Goal: Information Seeking & Learning: Learn about a topic

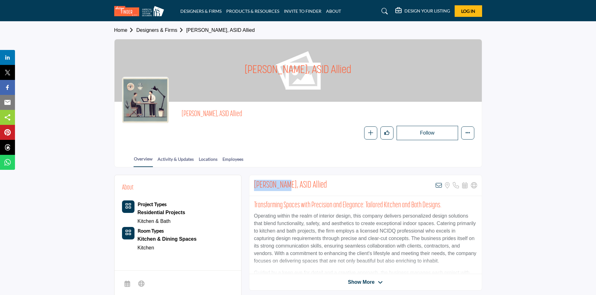
drag, startPoint x: 251, startPoint y: 185, endPoint x: 284, endPoint y: 180, distance: 33.7
click at [284, 180] on div "[PERSON_NAME], ASID Allied View email address of this listing Sorry, but we don…" at bounding box center [365, 185] width 232 height 21
copy h2 "[PERSON_NAME]"
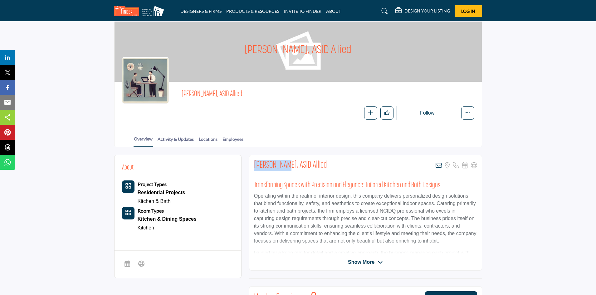
scroll to position [31, 0]
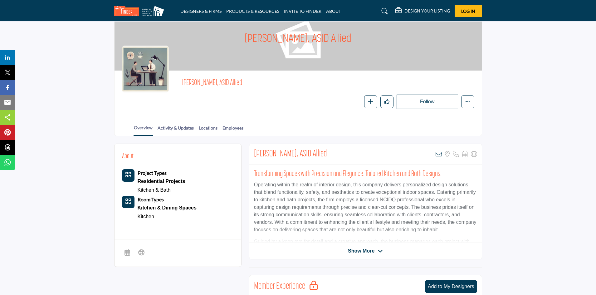
click at [377, 254] on span "Show More" at bounding box center [365, 250] width 35 height 7
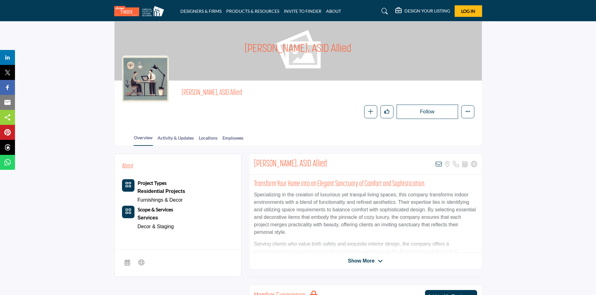
scroll to position [31, 0]
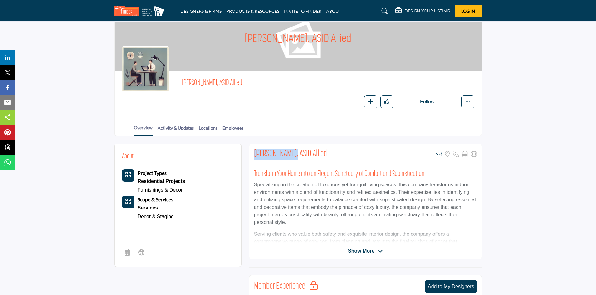
drag, startPoint x: 250, startPoint y: 153, endPoint x: 295, endPoint y: 152, distance: 44.3
click at [295, 152] on div "Adiena Bednarz, ASID Allied View email address of this listing Sorry, but we do…" at bounding box center [365, 154] width 232 height 21
copy h2 "Adiena Bednarz"
click at [373, 249] on span "Show More" at bounding box center [361, 250] width 27 height 7
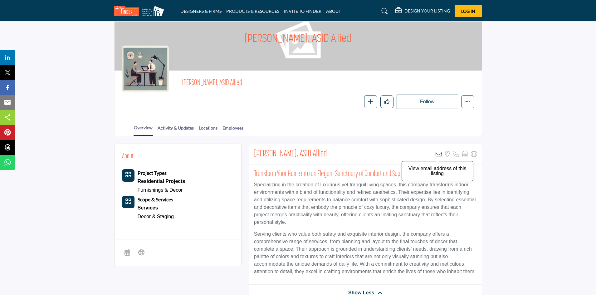
click at [439, 153] on icon at bounding box center [438, 154] width 6 height 6
